Goal: Transaction & Acquisition: Obtain resource

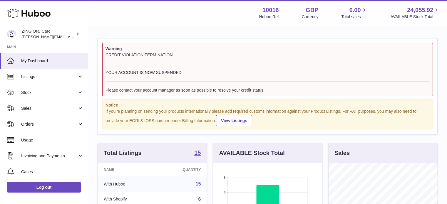
scroll to position [92, 109]
click at [71, 158] on span "Invoicing and Payments" at bounding box center [49, 156] width 56 height 6
click at [34, 170] on span "Billing History" at bounding box center [52, 171] width 62 height 6
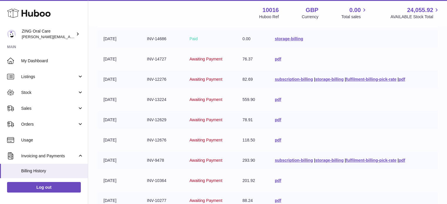
scroll to position [176, 0]
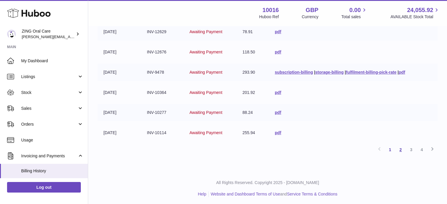
click at [398, 148] on link "2" at bounding box center [400, 150] width 11 height 11
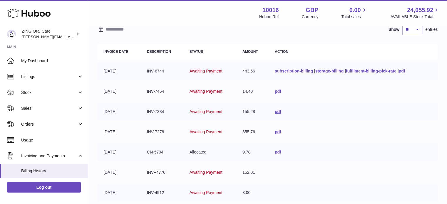
scroll to position [176, 0]
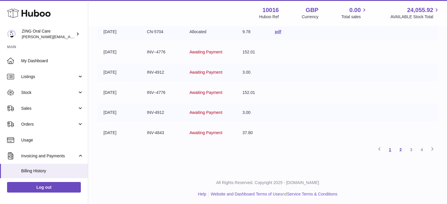
click at [390, 148] on link "1" at bounding box center [390, 150] width 11 height 11
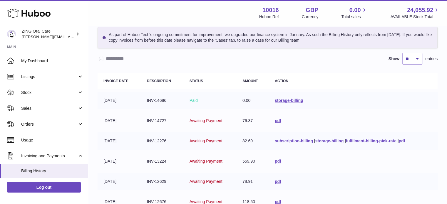
scroll to position [56, 0]
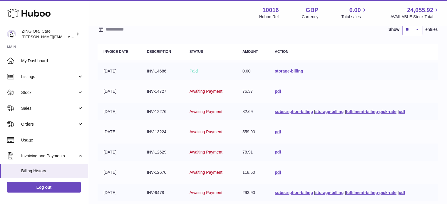
click at [284, 70] on link "storage-billing" at bounding box center [289, 71] width 28 height 5
click at [277, 89] on link "pdf" at bounding box center [278, 91] width 6 height 5
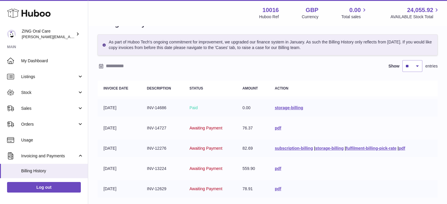
scroll to position [29, 0]
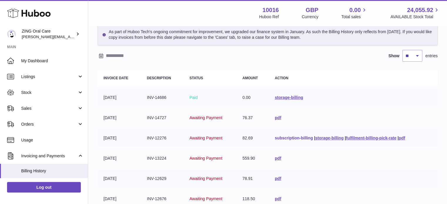
click at [300, 137] on link "subscription-billing" at bounding box center [294, 138] width 38 height 5
click at [403, 137] on link "pdf" at bounding box center [402, 138] width 6 height 5
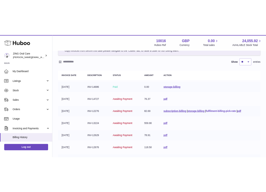
scroll to position [59, 0]
